Goal: Navigation & Orientation: Find specific page/section

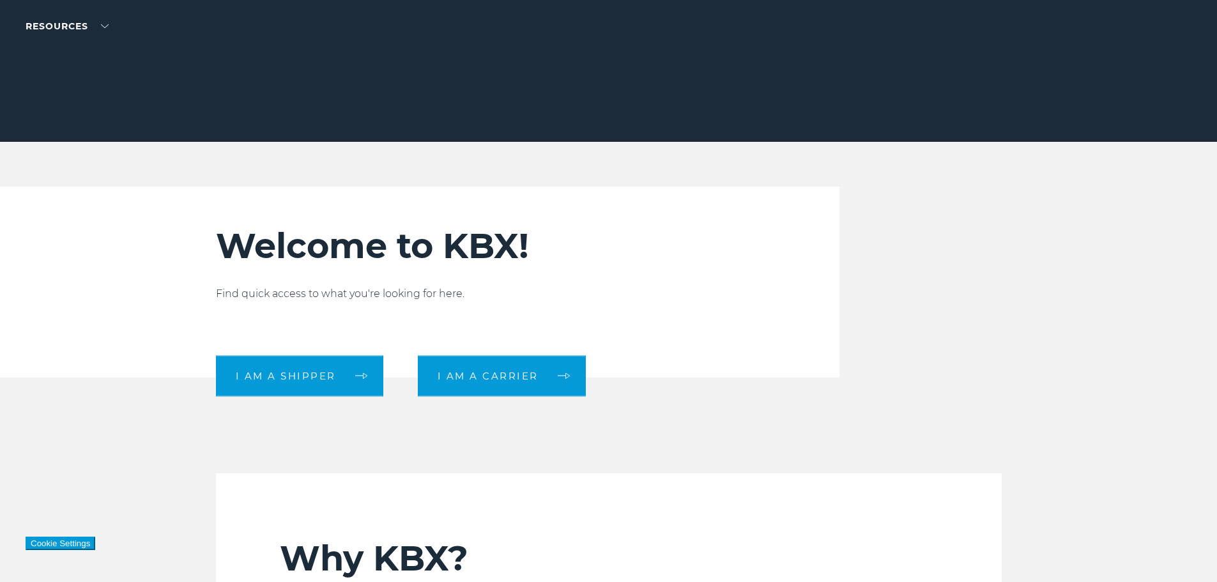
scroll to position [277, 0]
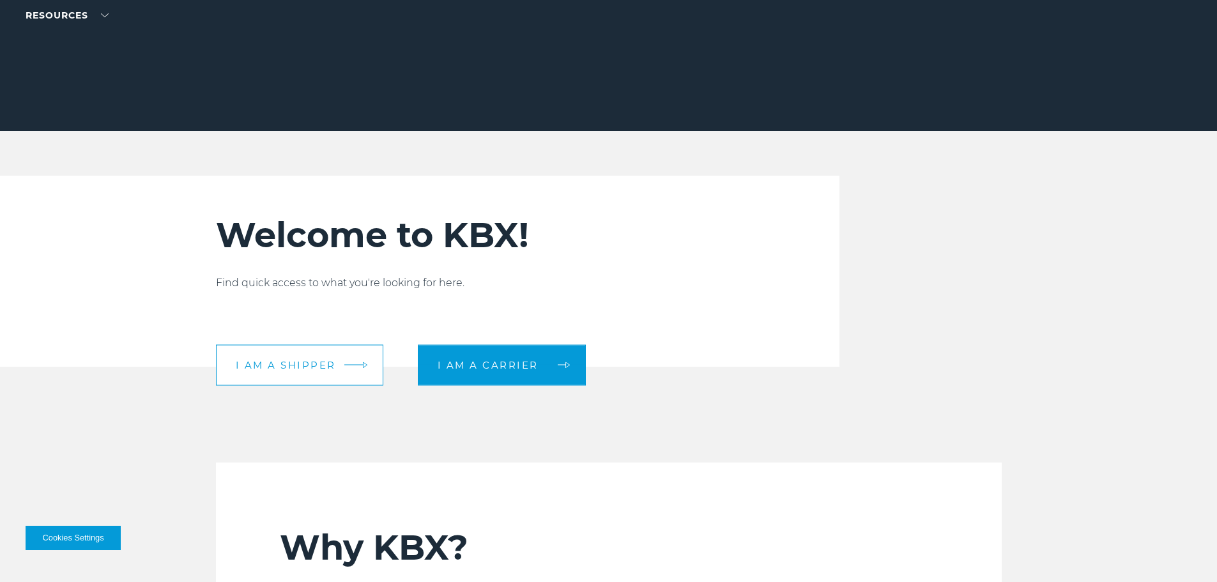
click at [311, 368] on span "I am a shipper" at bounding box center [286, 365] width 100 height 10
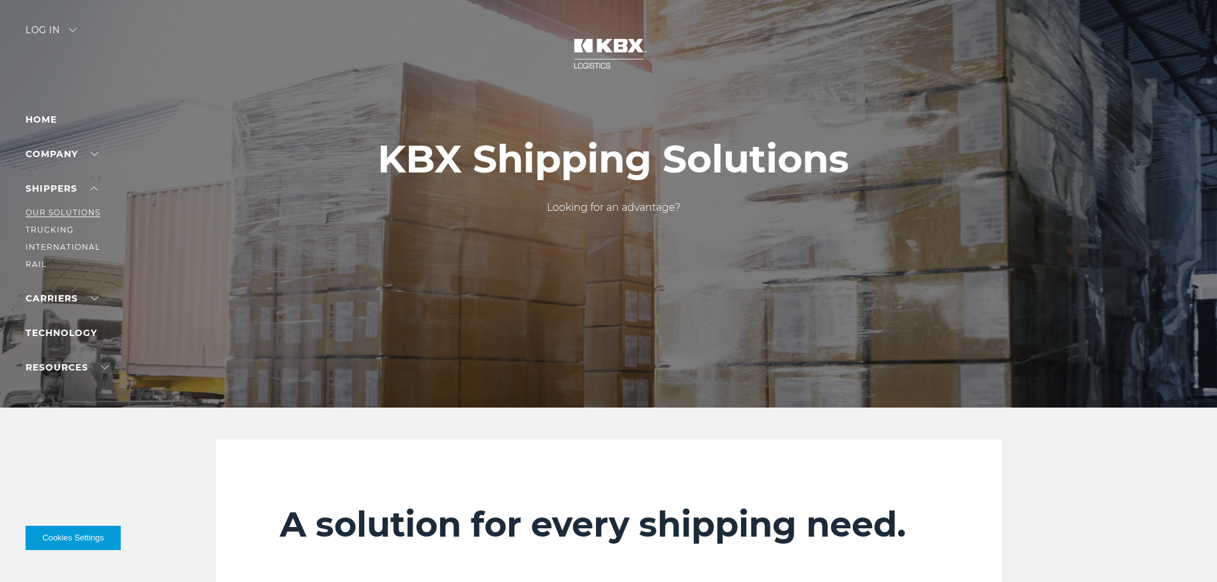
click at [65, 217] on link "Our Solutions" at bounding box center [63, 213] width 75 height 10
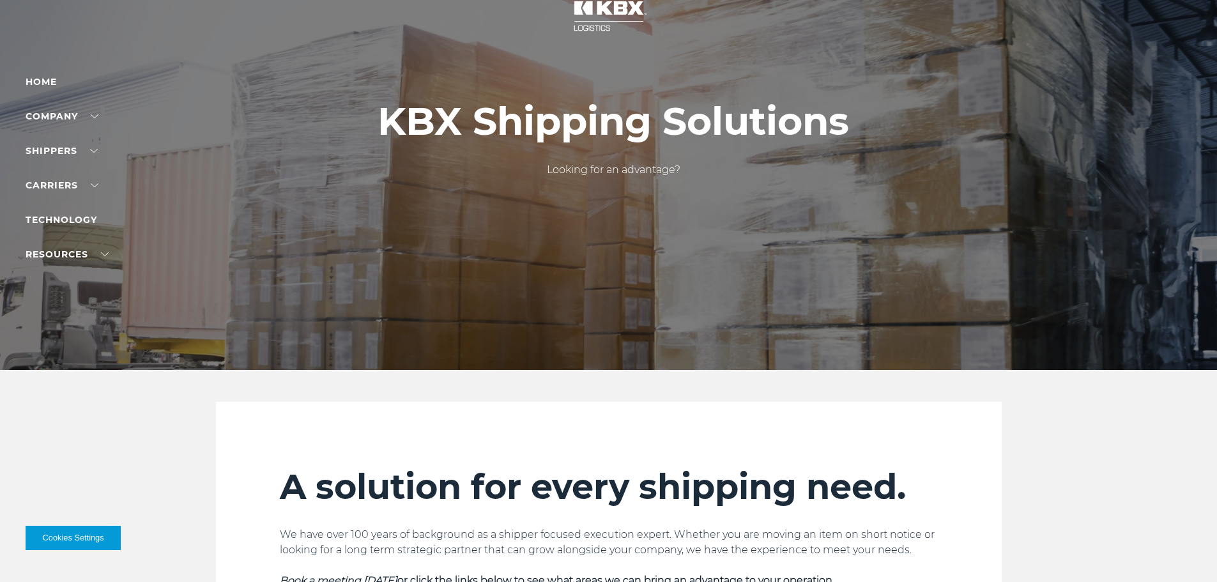
scroll to position [21, 0]
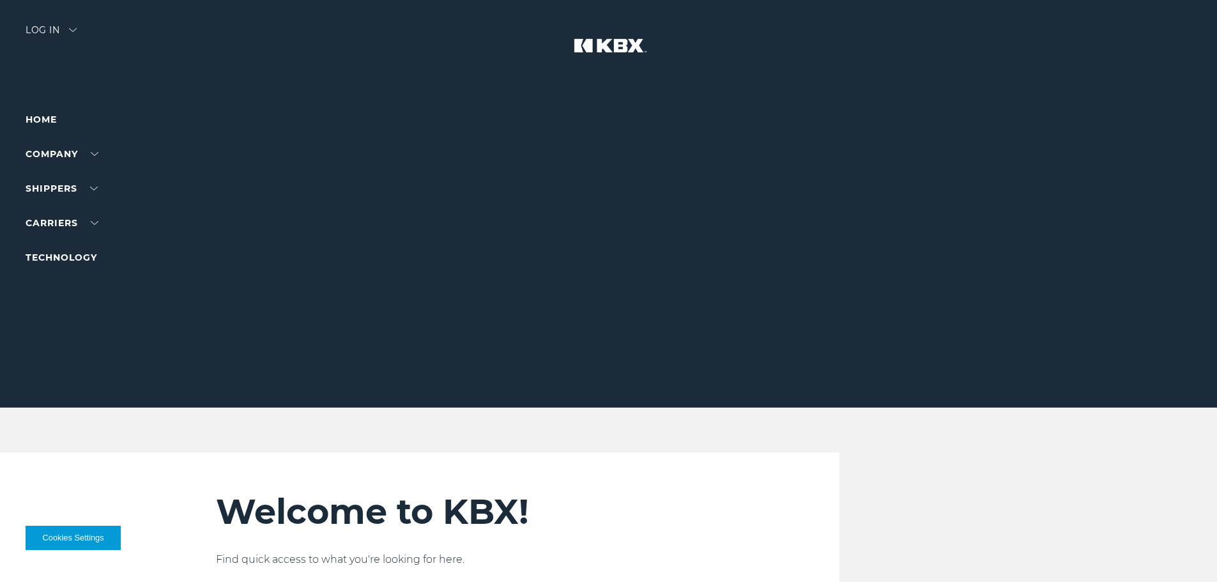
scroll to position [277, 0]
